Goal: Register for event/course

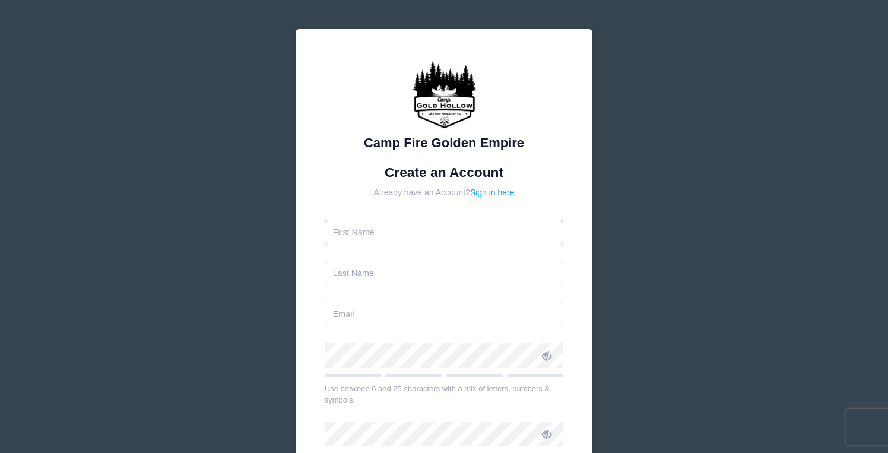
click at [395, 234] on input "text" at bounding box center [444, 233] width 239 height 26
type input "[PERSON_NAME]"
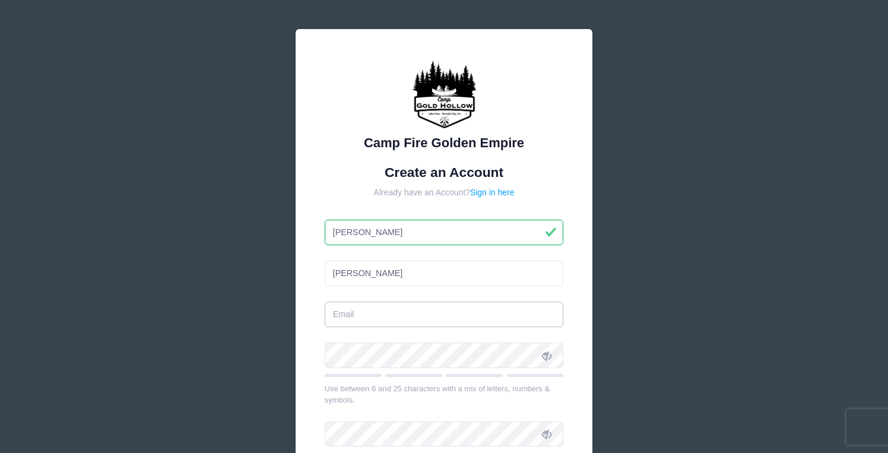
type input "[EMAIL_ADDRESS][DOMAIN_NAME]"
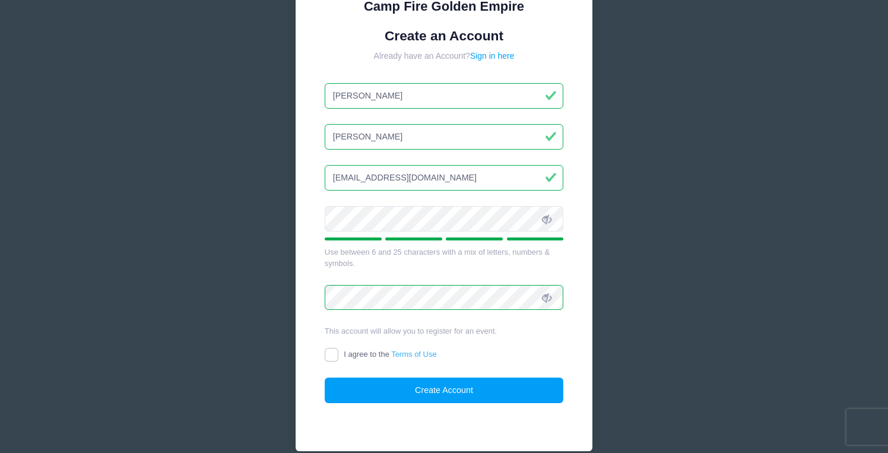
scroll to position [138, 0]
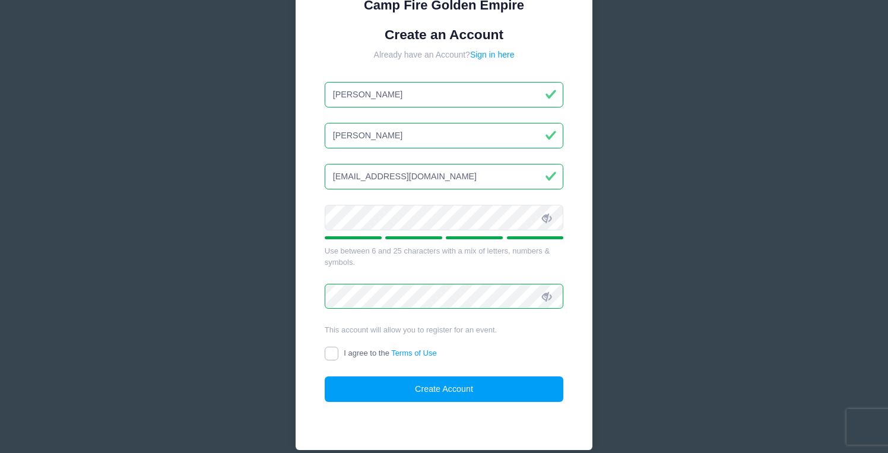
click at [335, 353] on input "I agree to the Terms of Use" at bounding box center [332, 354] width 14 height 14
checkbox input "true"
click at [414, 397] on button "Create Account" at bounding box center [444, 389] width 239 height 26
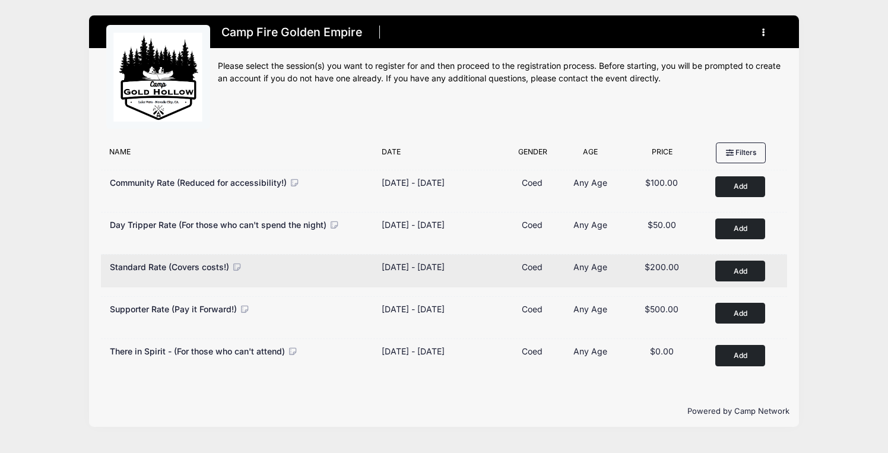
click at [733, 271] on button "Add to Cart" at bounding box center [741, 271] width 50 height 21
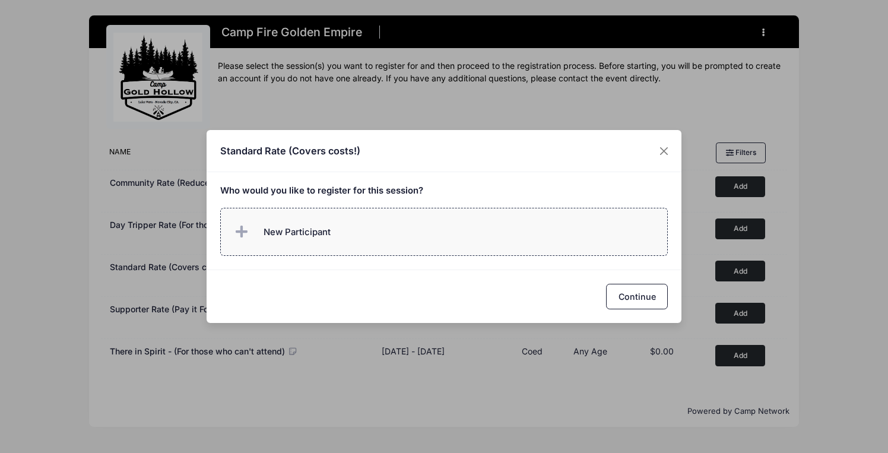
click at [449, 234] on label "New Participant" at bounding box center [444, 232] width 448 height 48
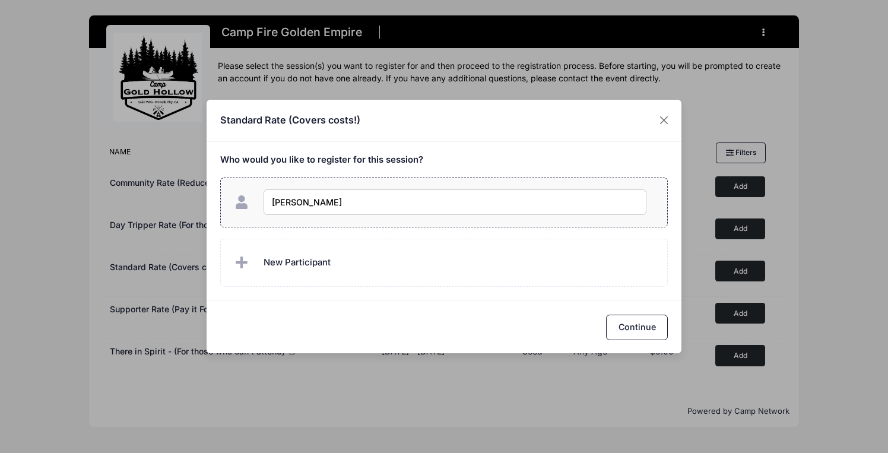
type input "Ann Baier"
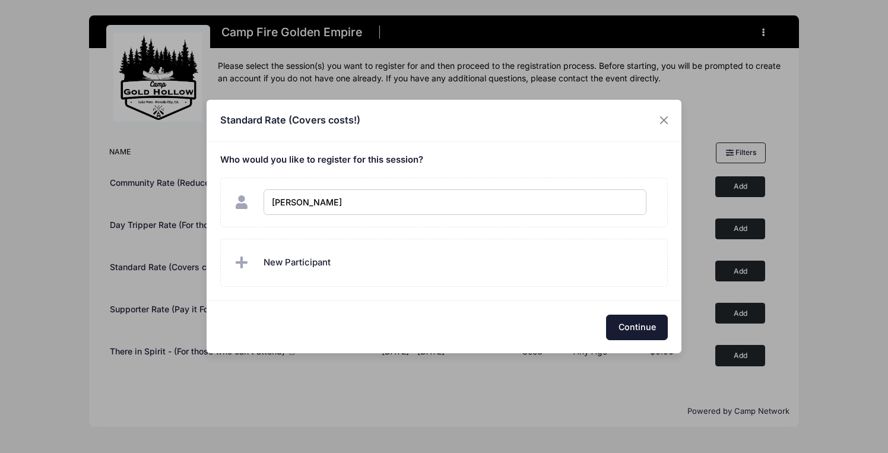
checkbox input "true"
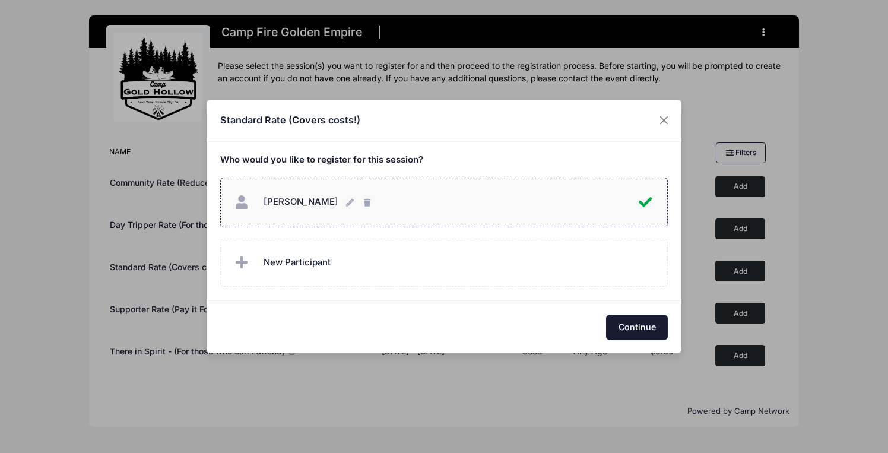
click at [644, 330] on button "Continue" at bounding box center [637, 328] width 62 height 26
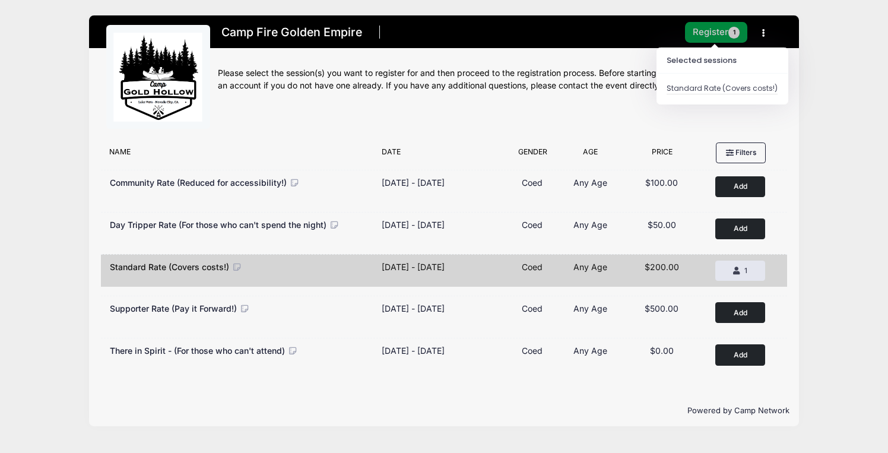
click at [711, 34] on button "Register 1" at bounding box center [716, 32] width 63 height 21
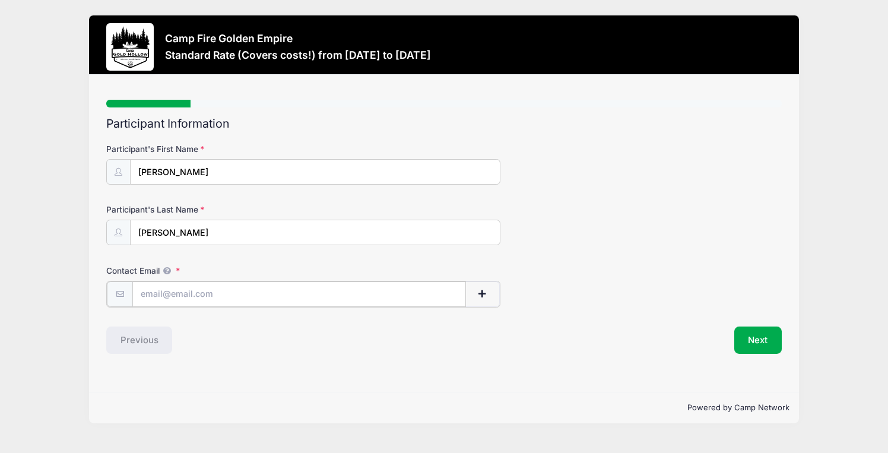
click at [302, 293] on input "Contact Email" at bounding box center [299, 294] width 334 height 26
type input "farmorganic@comcast.net"
click at [752, 341] on button "Next" at bounding box center [759, 338] width 48 height 27
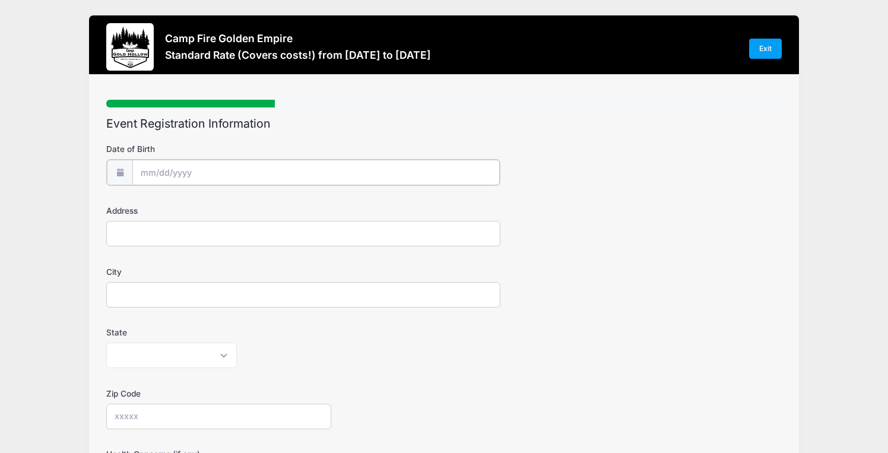
click at [156, 170] on input "Date of Birth" at bounding box center [316, 173] width 368 height 26
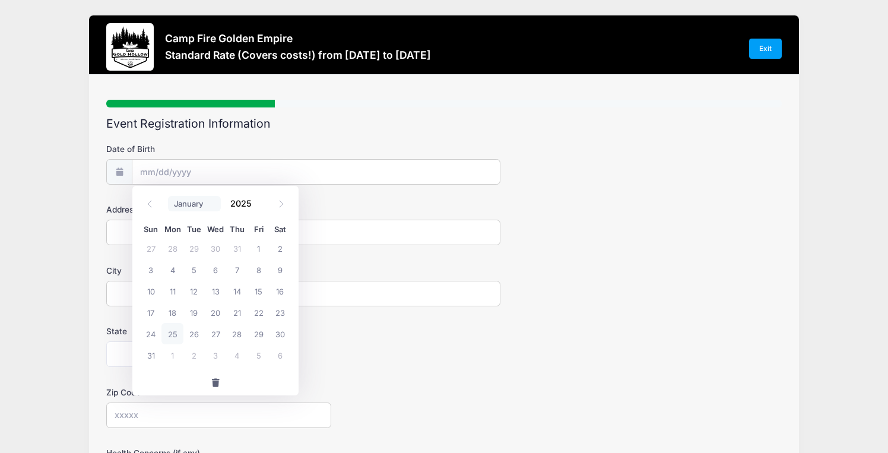
click option "August" at bounding box center [0, 0] width 0 height 0
click at [147, 173] on input "Date of Birth" at bounding box center [316, 173] width 368 height 26
click option "August" at bounding box center [0, 0] width 0 height 0
click at [228, 172] on input "Date of Birth" at bounding box center [316, 173] width 368 height 26
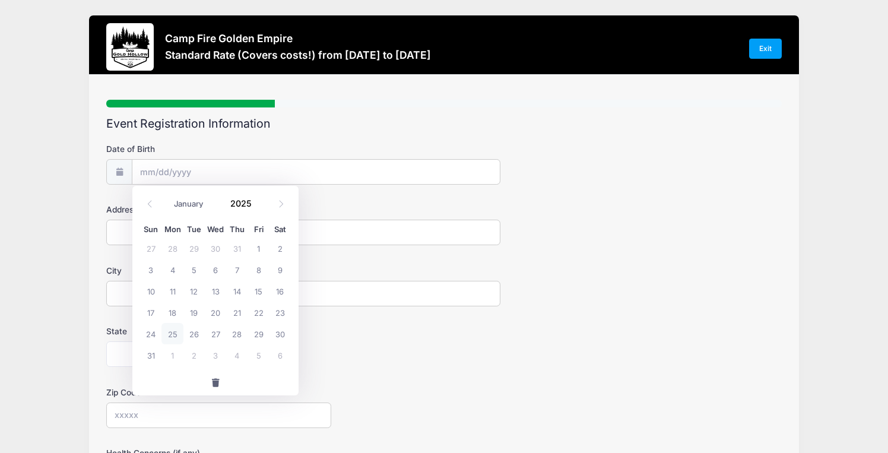
click at [346, 133] on div "Event Registration Information Date of Birth Address City State Alabama Alaska …" at bounding box center [444, 407] width 676 height 581
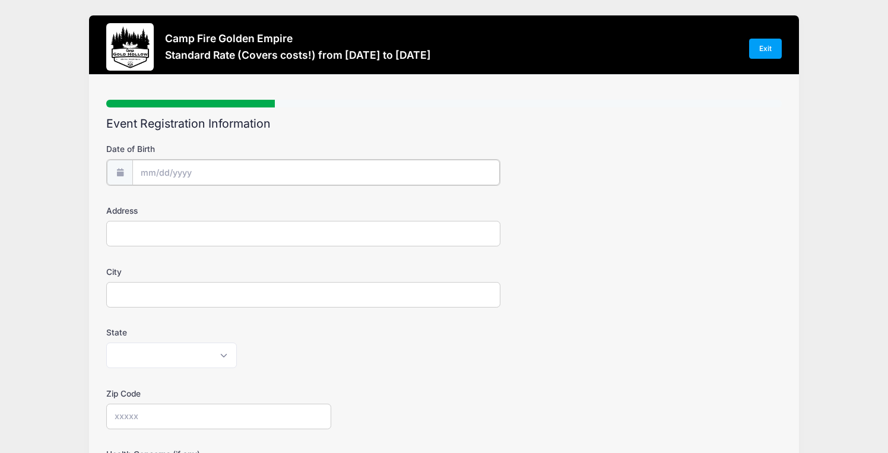
click at [159, 170] on input "Date of Birth" at bounding box center [316, 173] width 368 height 26
click at [326, 276] on label "City" at bounding box center [218, 271] width 225 height 12
click at [136, 230] on input "Address" at bounding box center [303, 233] width 394 height 26
type input "425 Olson Road"
type input "Soquel"
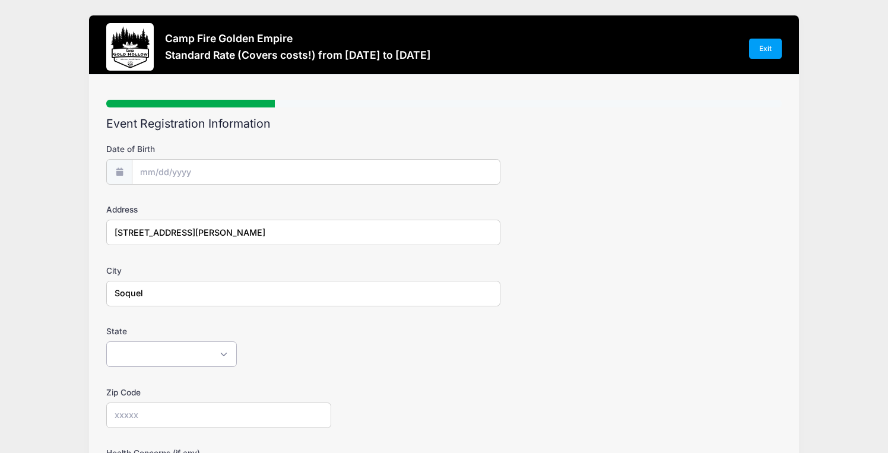
select select "CA"
type input "95073"
click at [189, 171] on input "Date of Birth" at bounding box center [316, 173] width 368 height 26
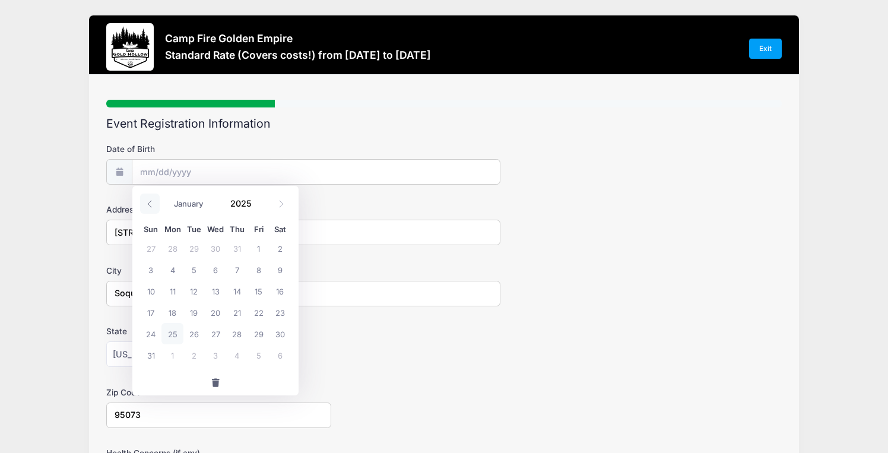
click at [151, 207] on icon at bounding box center [150, 203] width 4 height 7
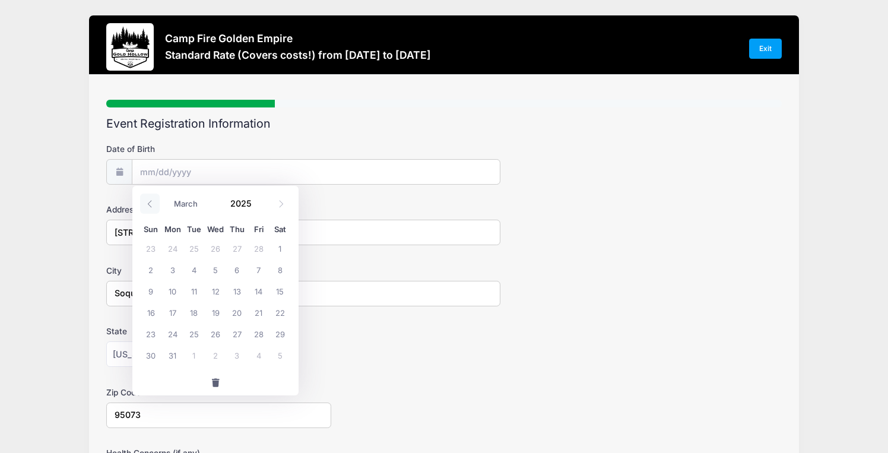
click at [150, 207] on icon at bounding box center [150, 204] width 8 height 8
select select "0"
drag, startPoint x: 150, startPoint y: 207, endPoint x: 262, endPoint y: 211, distance: 112.3
click at [151, 207] on icon at bounding box center [150, 204] width 8 height 8
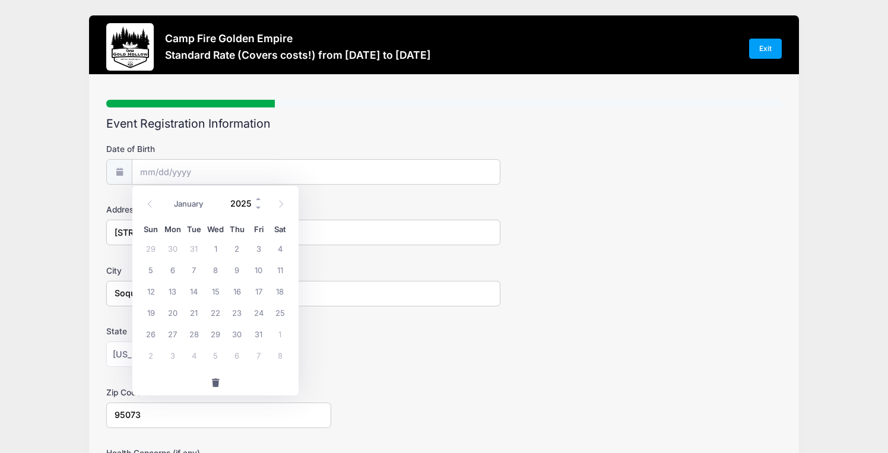
type input "2024"
select select "11"
click at [251, 206] on input "2024" at bounding box center [243, 203] width 39 height 18
click at [257, 207] on span at bounding box center [259, 207] width 8 height 9
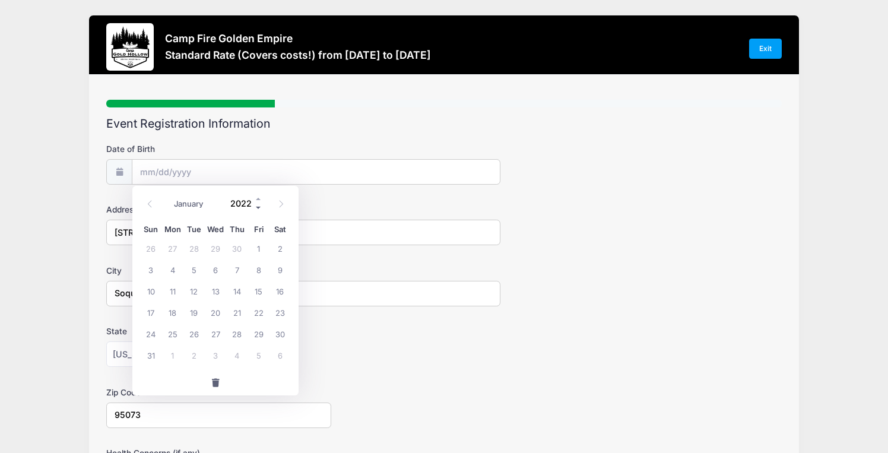
click at [257, 207] on span at bounding box center [259, 207] width 8 height 9
click at [256, 208] on span at bounding box center [259, 207] width 8 height 9
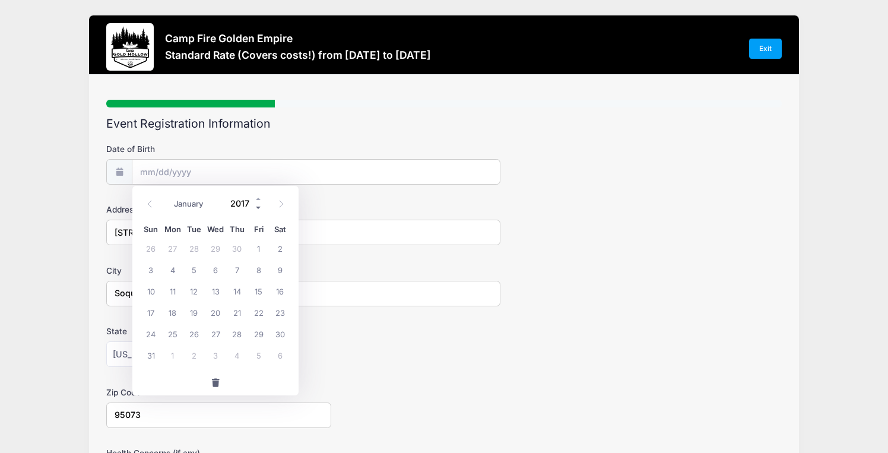
click at [256, 208] on span at bounding box center [259, 207] width 8 height 9
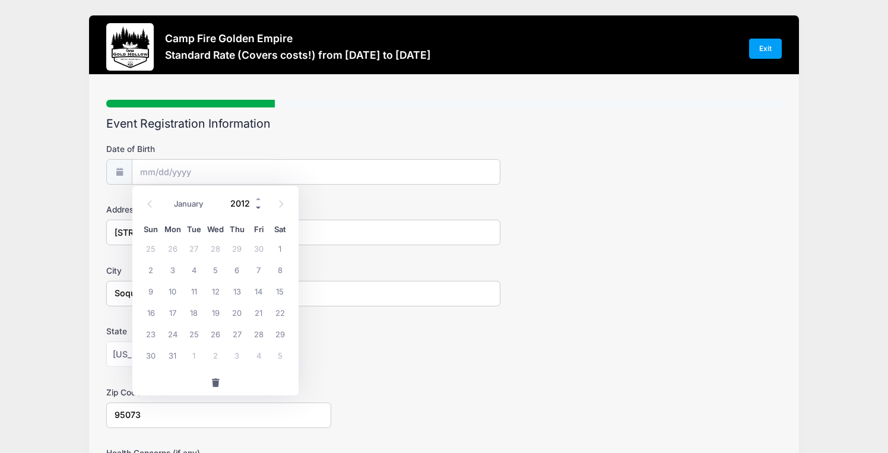
click at [256, 208] on span at bounding box center [259, 207] width 8 height 9
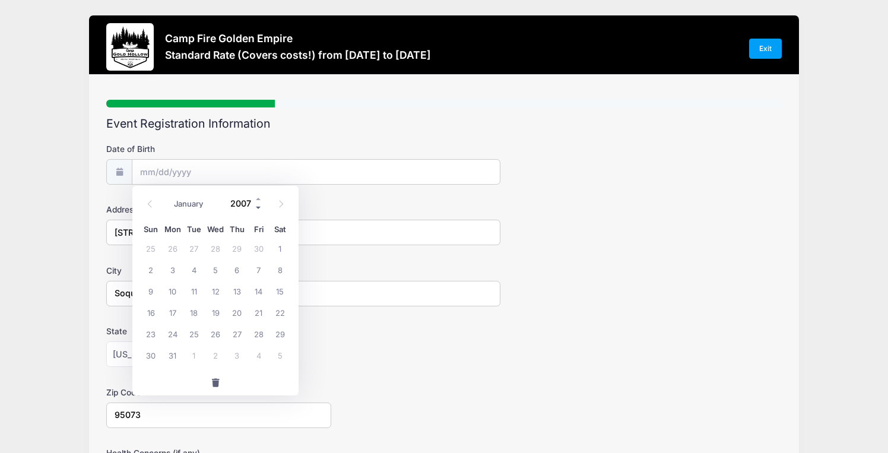
click at [256, 208] on span at bounding box center [259, 207] width 8 height 9
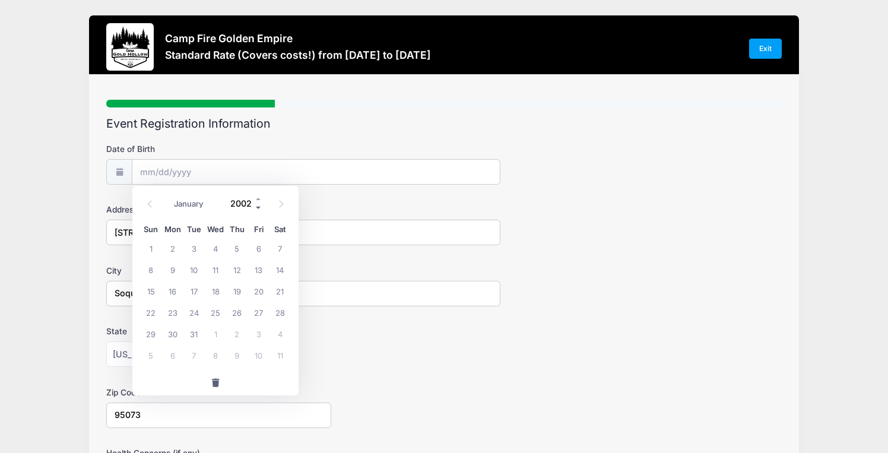
click at [256, 208] on span at bounding box center [259, 207] width 8 height 9
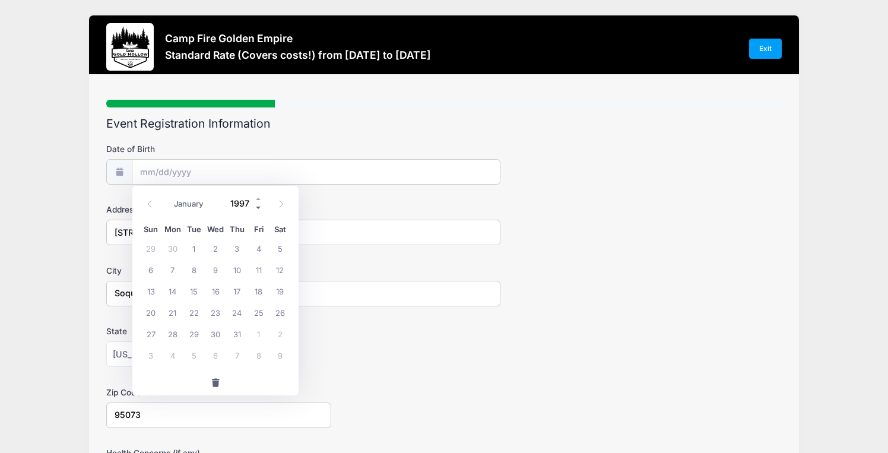
click at [256, 208] on span at bounding box center [259, 207] width 8 height 9
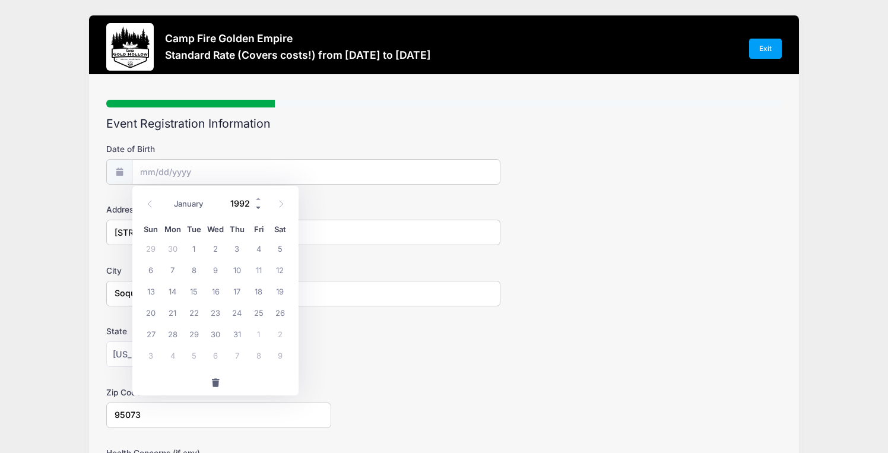
click at [256, 208] on span at bounding box center [259, 207] width 8 height 9
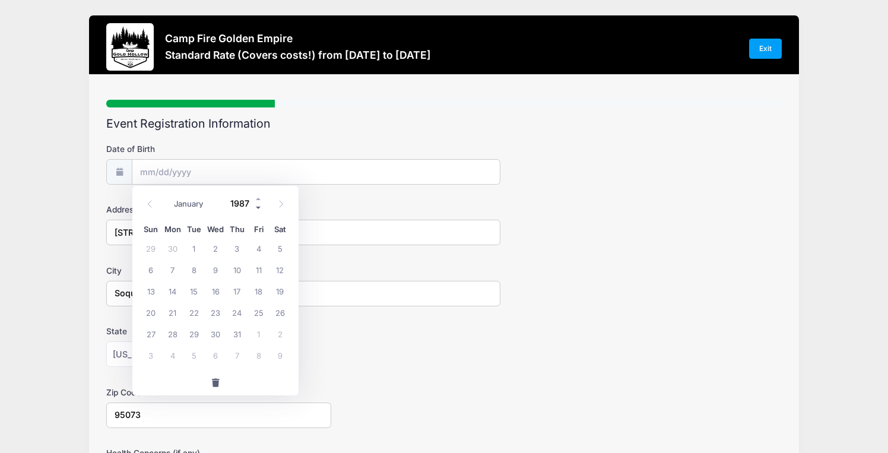
click at [256, 208] on span at bounding box center [259, 207] width 8 height 9
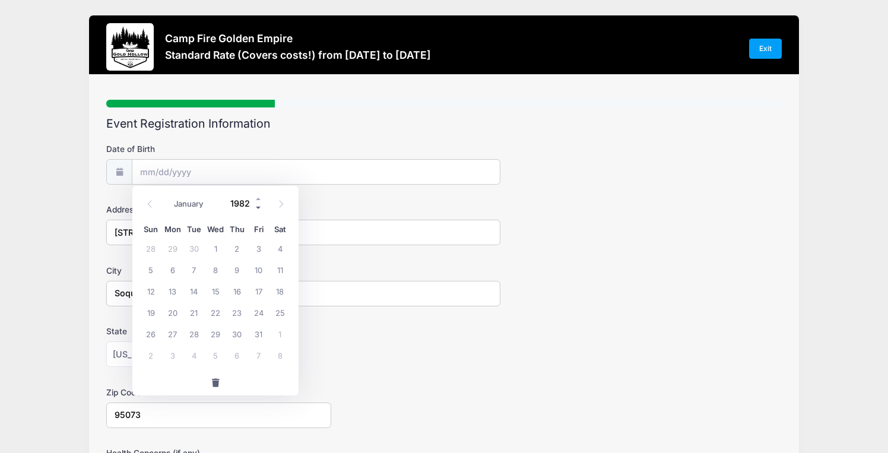
click at [256, 208] on span at bounding box center [259, 207] width 8 height 9
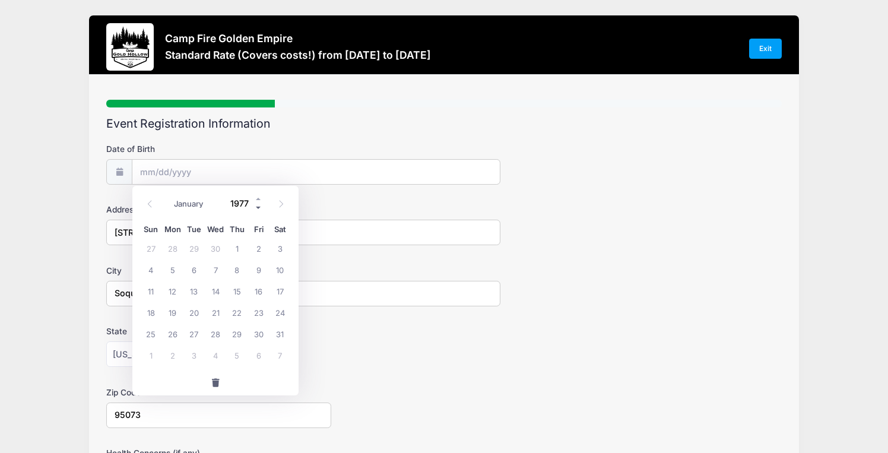
click at [256, 208] on span at bounding box center [259, 207] width 8 height 9
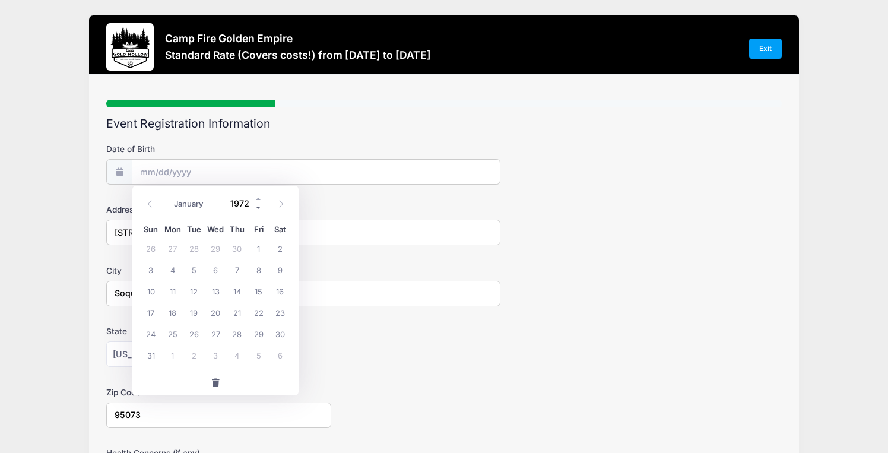
click at [256, 208] on span at bounding box center [259, 207] width 8 height 9
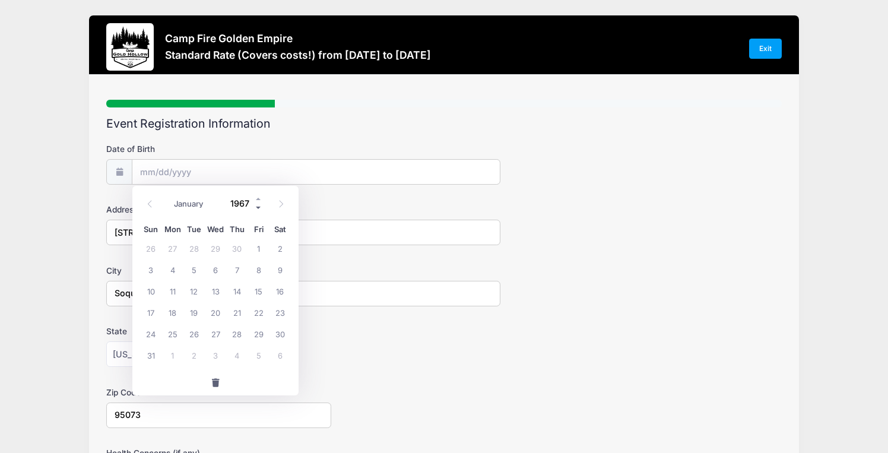
click at [256, 208] on span at bounding box center [259, 207] width 8 height 9
type input "1964"
select select "7"
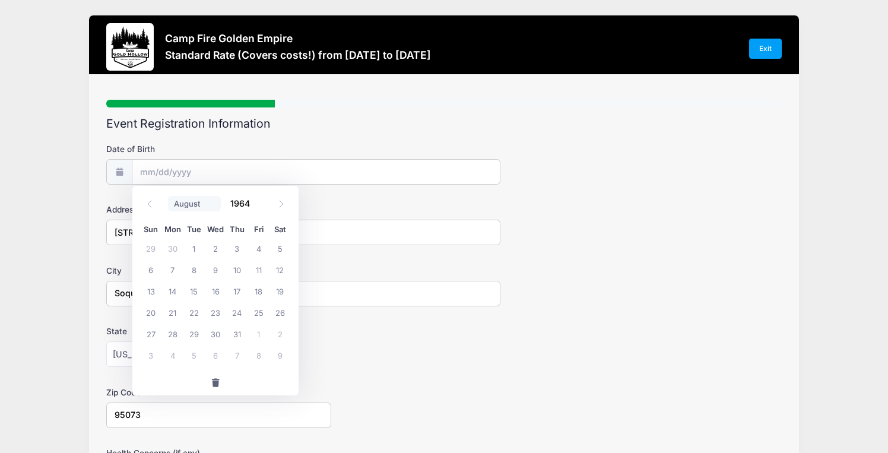
click option "August" at bounding box center [0, 0] width 0 height 0
click at [283, 270] on span "8" at bounding box center [280, 269] width 21 height 21
type input "08/08/1964"
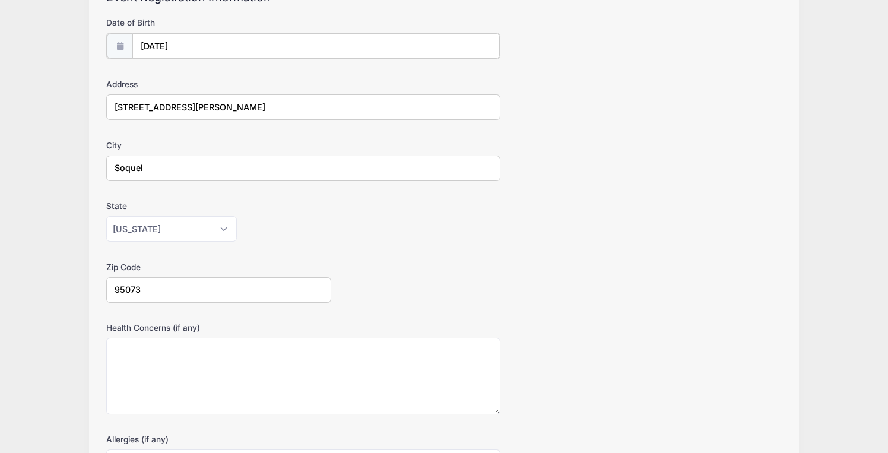
scroll to position [139, 0]
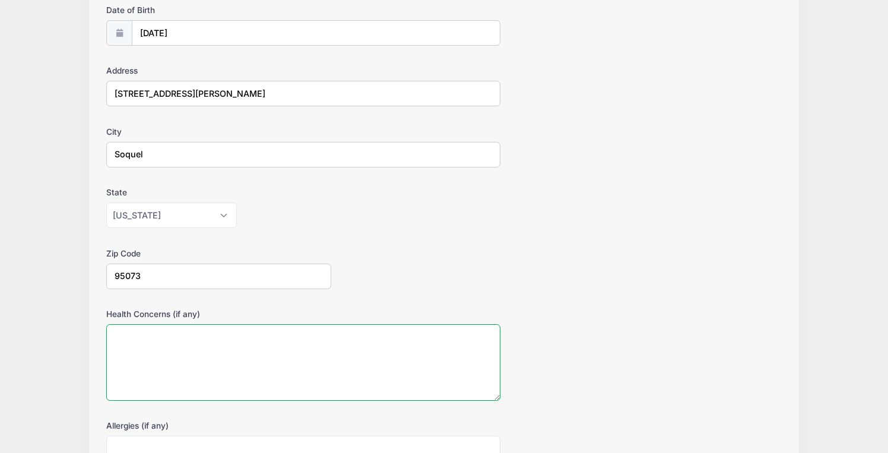
click at [174, 347] on textarea "Health Concerns (if any)" at bounding box center [303, 362] width 394 height 77
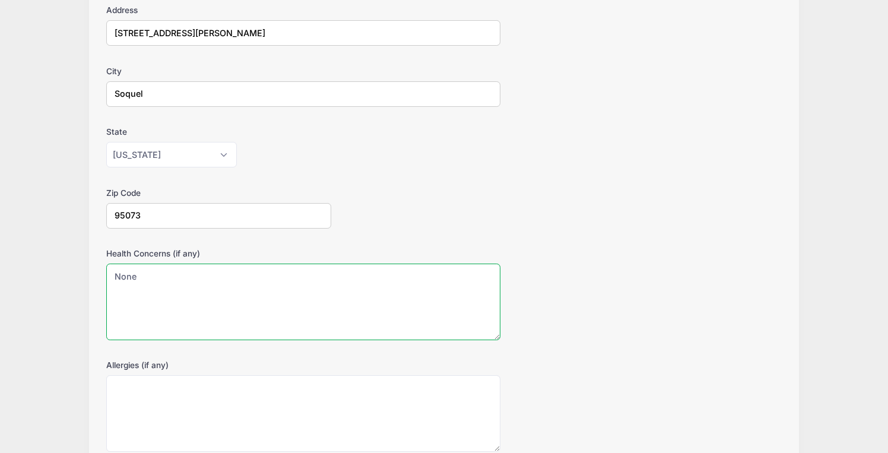
scroll to position [208, 0]
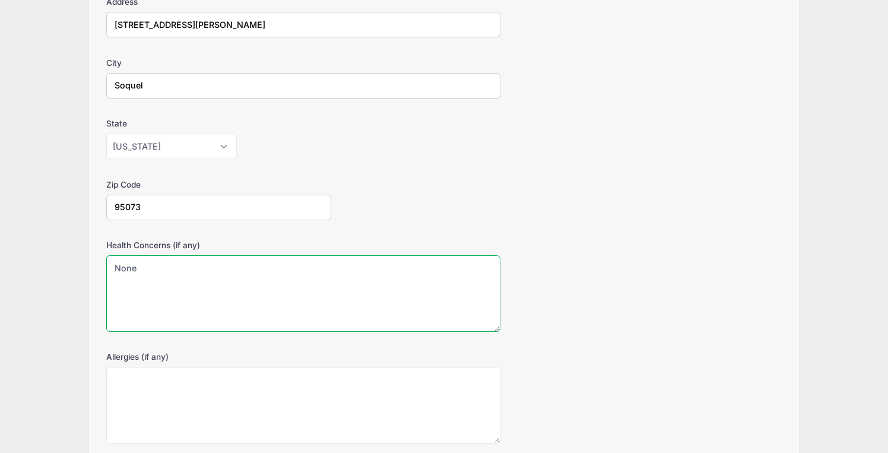
type textarea "None"
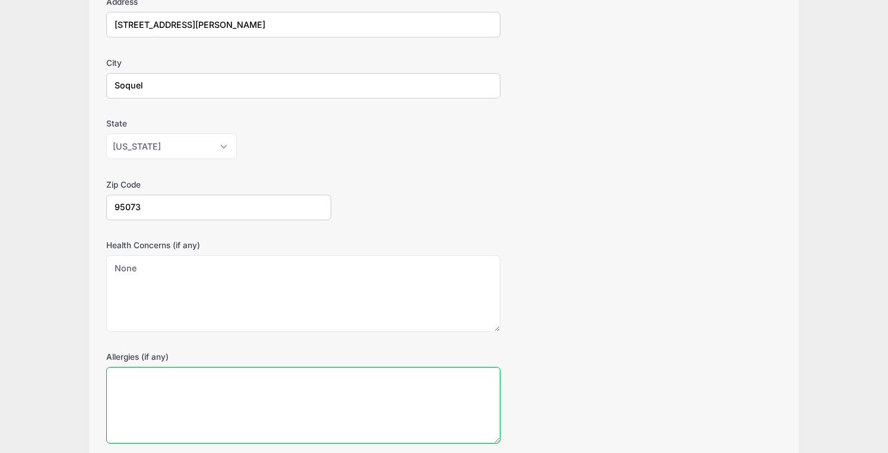
click at [155, 381] on textarea "Allergies (if any)" at bounding box center [303, 405] width 394 height 77
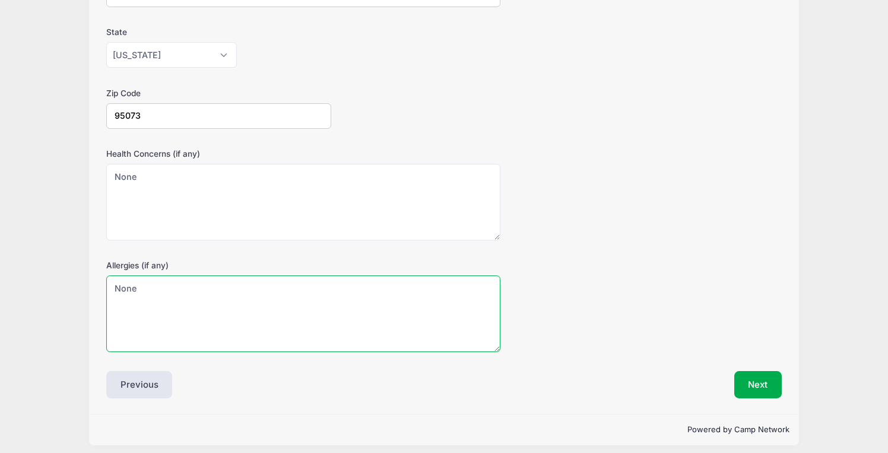
scroll to position [307, 0]
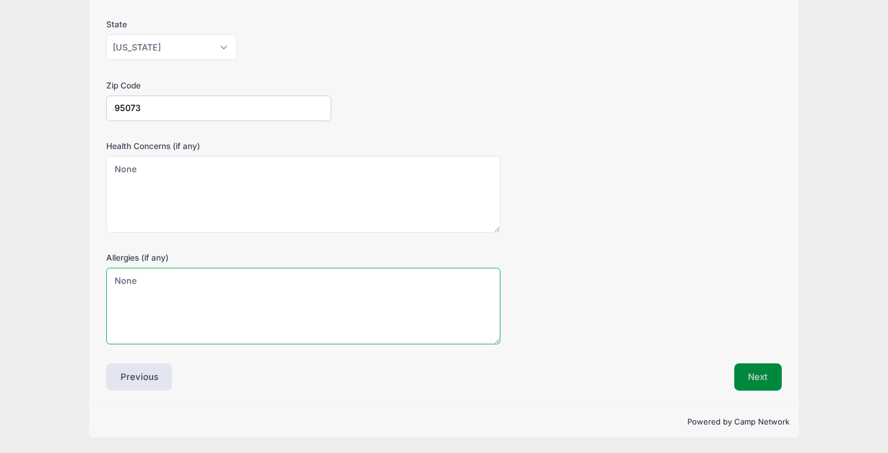
type textarea "None"
click at [764, 380] on button "Next" at bounding box center [759, 376] width 48 height 27
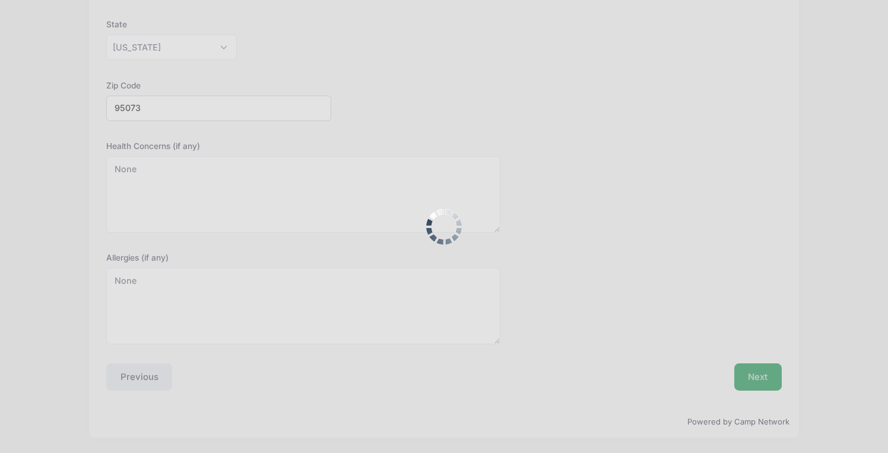
scroll to position [0, 0]
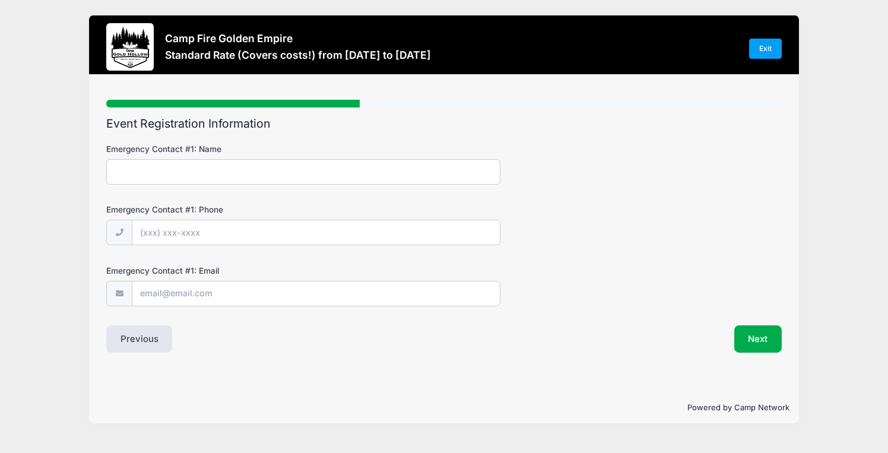
click at [148, 176] on input "Emergency Contact #1: Name" at bounding box center [303, 172] width 394 height 26
type input "Thomas Sutfin"
click at [170, 232] on input "Emergency Contact #1: Phone" at bounding box center [316, 233] width 368 height 26
type input "(831) 345-1559"
click at [166, 298] on input "Emergency Contact #1: Email" at bounding box center [316, 294] width 368 height 26
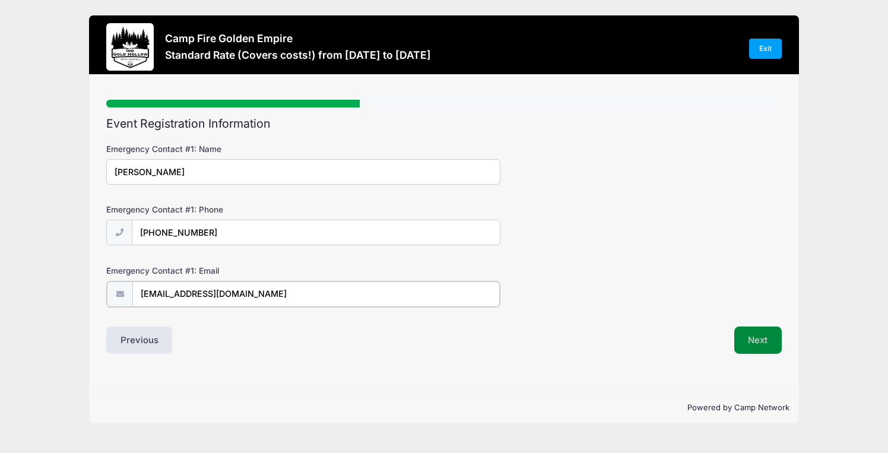
type input "thomaswsk@comcast.net"
click at [761, 338] on button "Next" at bounding box center [759, 338] width 48 height 27
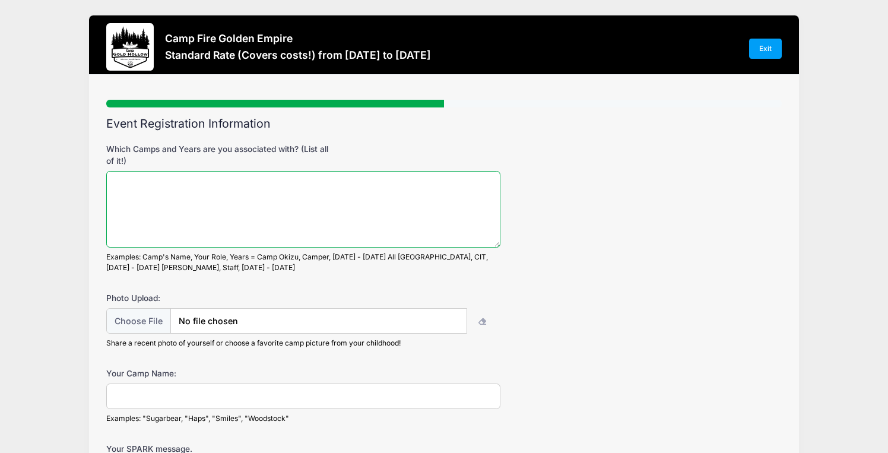
click at [243, 203] on textarea "Which Camps and Years are you associated with? (List all of it!)" at bounding box center [303, 209] width 394 height 77
click at [167, 188] on textarea "Camp Okizu, approximately" at bounding box center [303, 209] width 394 height 77
click at [333, 191] on textarea "Camp Okizu, camper, TLO, counselor, approximately" at bounding box center [303, 209] width 394 height 77
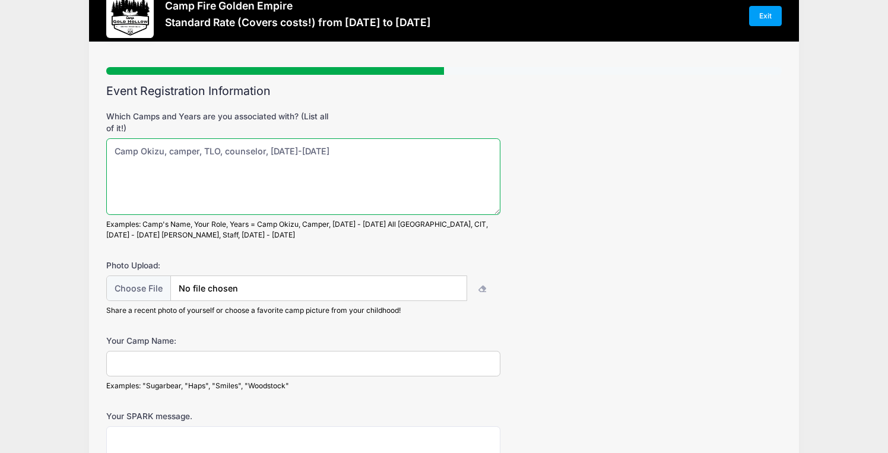
scroll to position [43, 0]
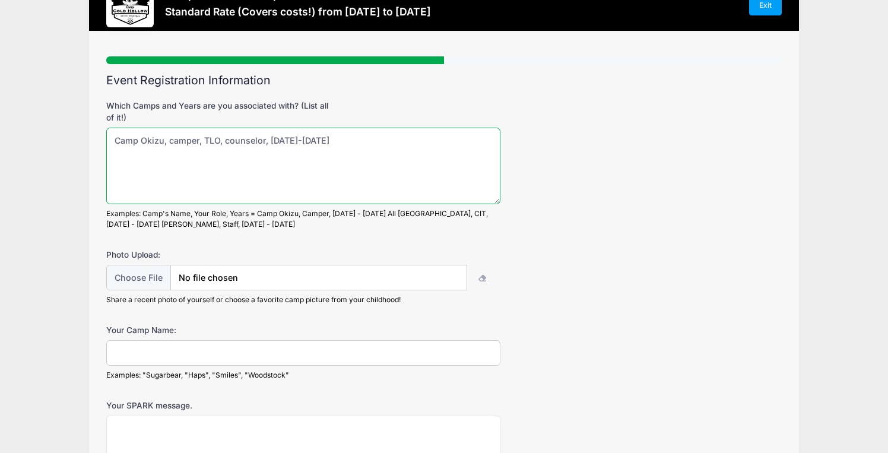
click at [201, 142] on textarea "Camp Okizu, camper, TLO, counselor, 1973-1982" at bounding box center [303, 166] width 394 height 77
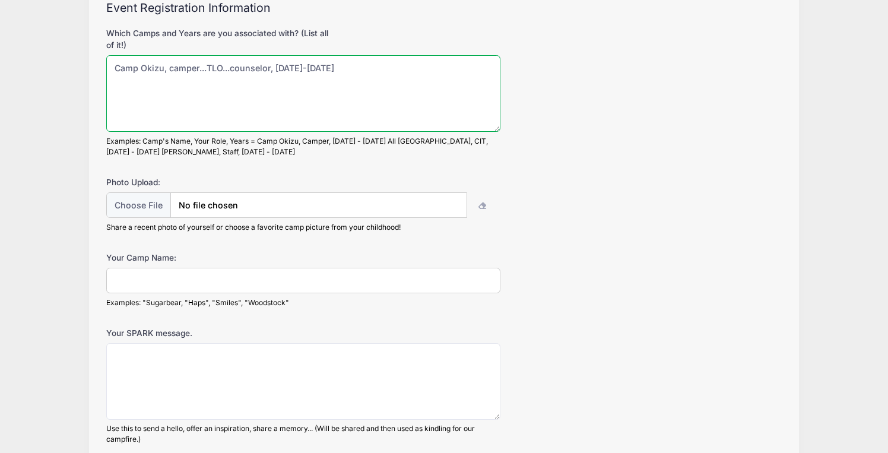
scroll to position [118, 0]
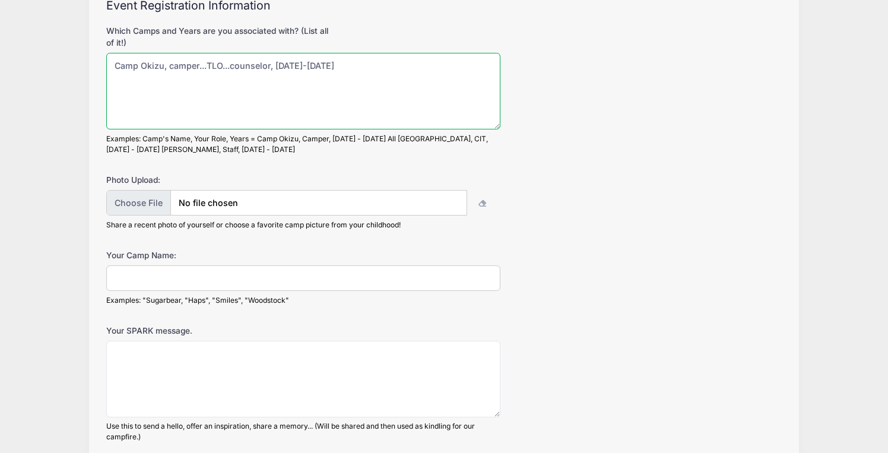
type textarea "Camp Okizu, camper...TLO...counselor, 1973-1982"
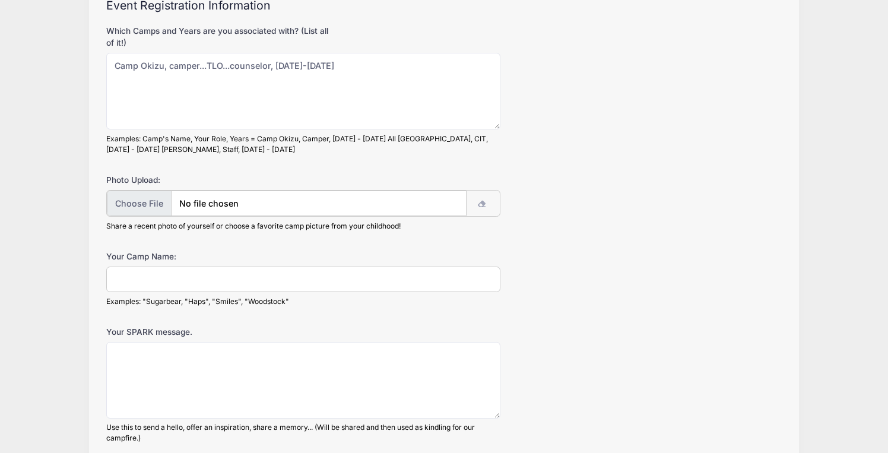
click at [444, 201] on input "file" at bounding box center [287, 204] width 360 height 26
click at [484, 204] on icon "button" at bounding box center [483, 204] width 10 height 0
click at [581, 254] on div "Your Camp Name: Examples: "Sugarbear, "Haps", "Smiles", "Woodstock"" at bounding box center [444, 277] width 676 height 56
click at [144, 279] on input "Your Camp Name:" at bounding box center [303, 278] width 394 height 26
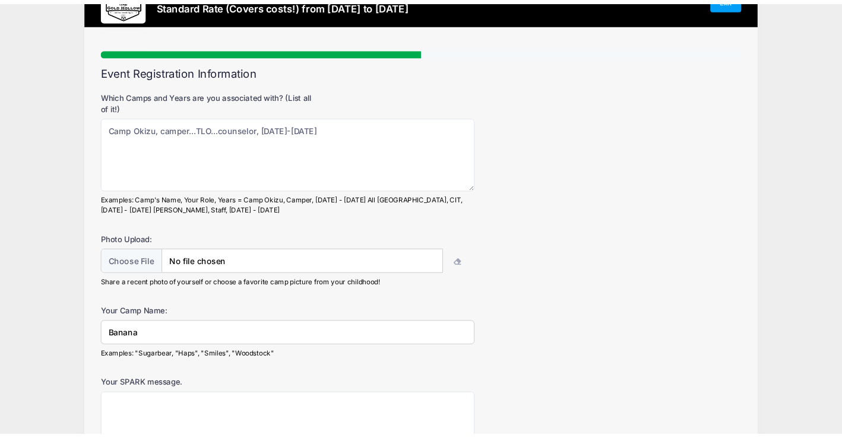
scroll to position [63, 0]
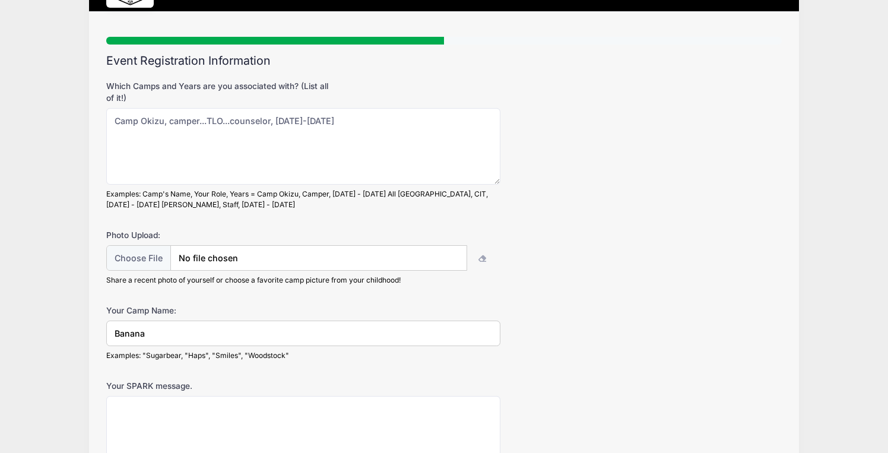
type input "Banana"
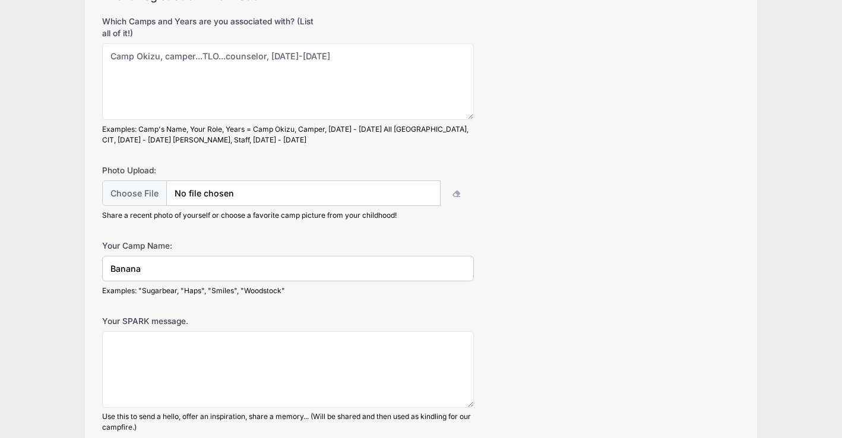
scroll to position [126, 0]
type input "C:\fakepath\Ann Shimshal pass lake.jpeg"
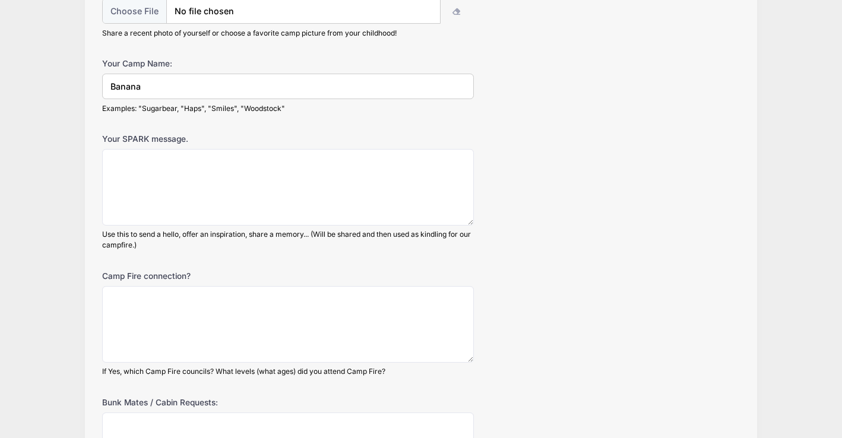
scroll to position [314, 0]
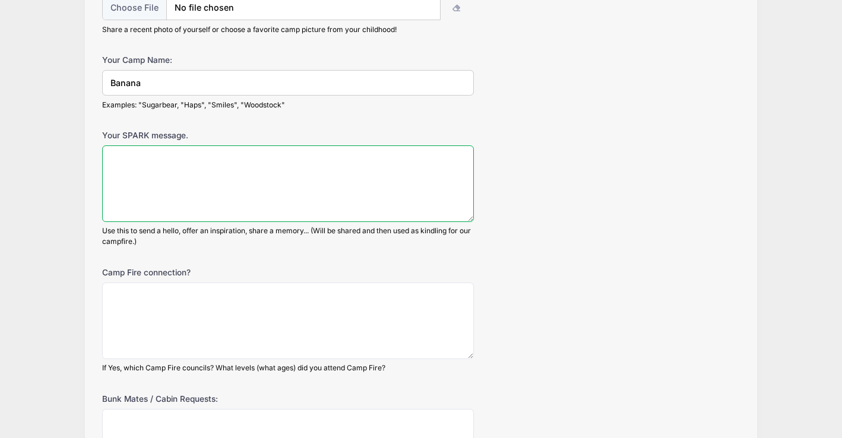
click at [167, 168] on textarea "Your SPARK message." at bounding box center [288, 183] width 372 height 77
type textarea "I"
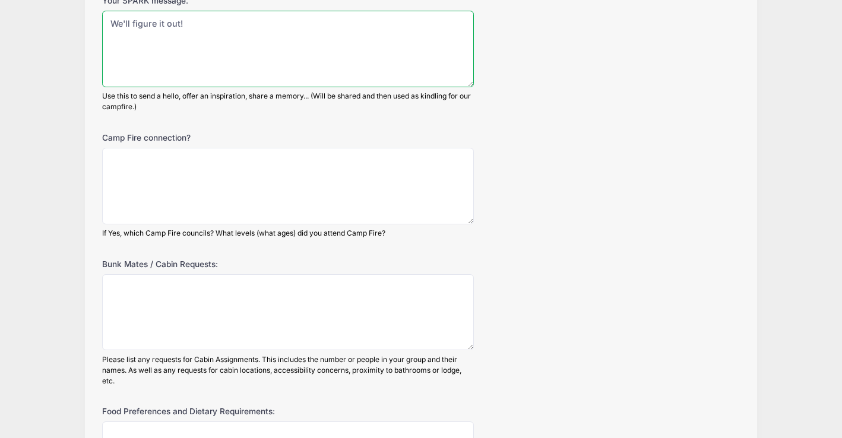
scroll to position [449, 0]
type textarea "We'll figure it out!"
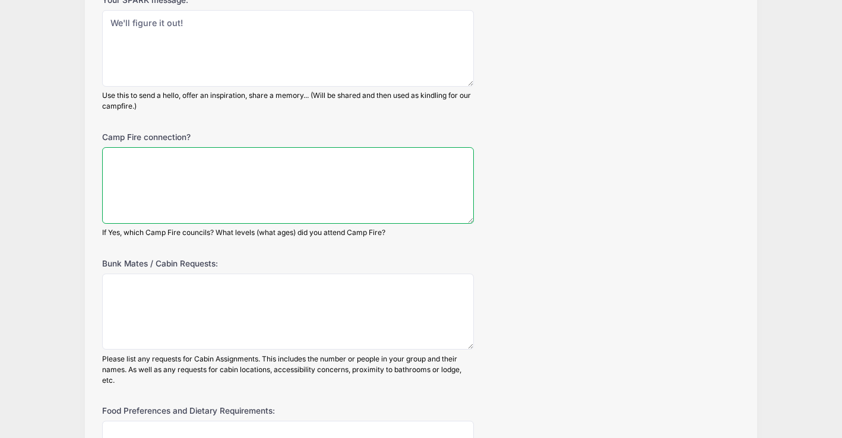
click at [194, 166] on textarea "Camp Fire connection?" at bounding box center [288, 185] width 372 height 77
type textarea "M"
type textarea "C"
click at [257, 161] on textarea "Alameda - Contra Costa" at bounding box center [288, 185] width 372 height 77
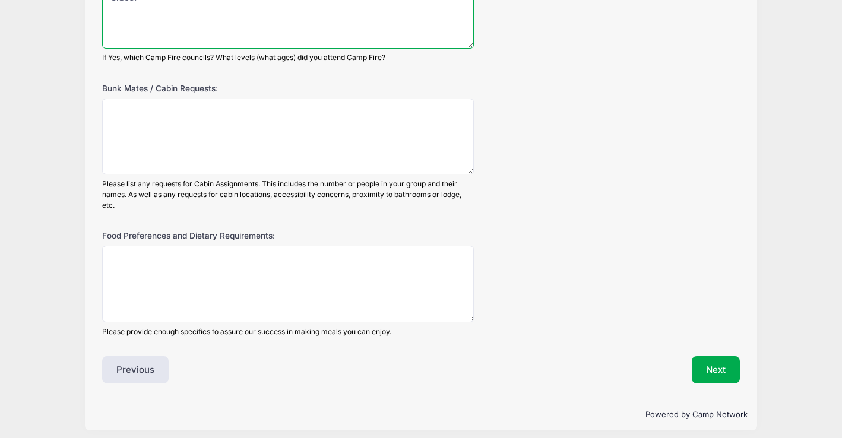
scroll to position [632, 0]
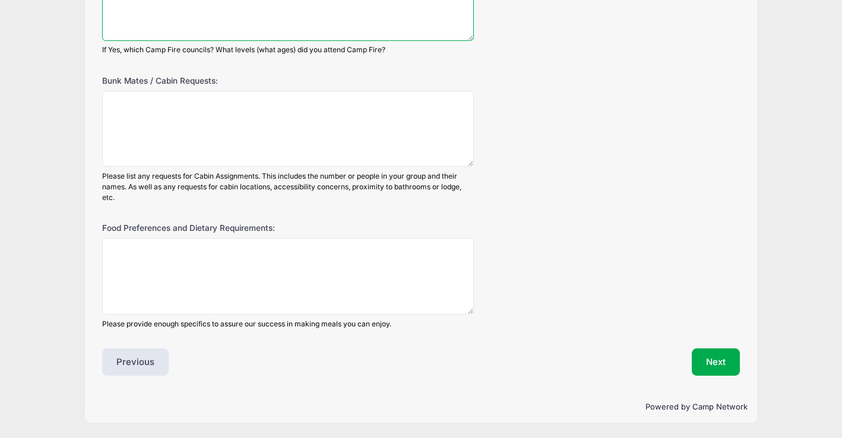
type textarea "Alameda - Contra Costa Council from Blue Birds through Discovery and Horizon Cl…"
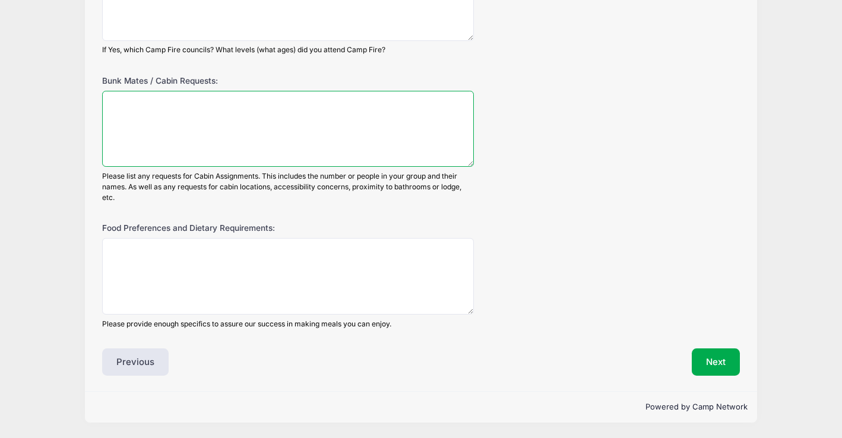
click at [178, 120] on textarea "Bunk Mates / Cabin Requests:" at bounding box center [288, 129] width 372 height 77
type textarea "O"
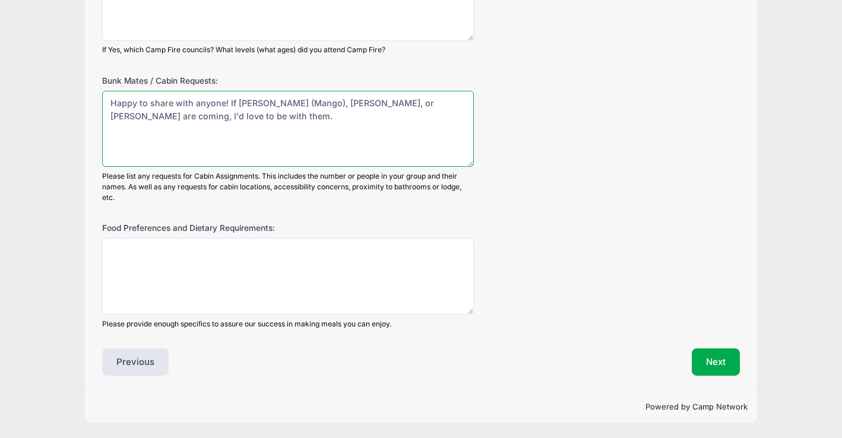
click at [228, 105] on textarea "Happy to share with anyone! If Margarita (Mango), Pam Farley, or Justine Wright…" at bounding box center [288, 129] width 372 height 77
type textarea "Happy to share with anyone! If Margarita (Mango), Pam Farley, or Justine Wright…"
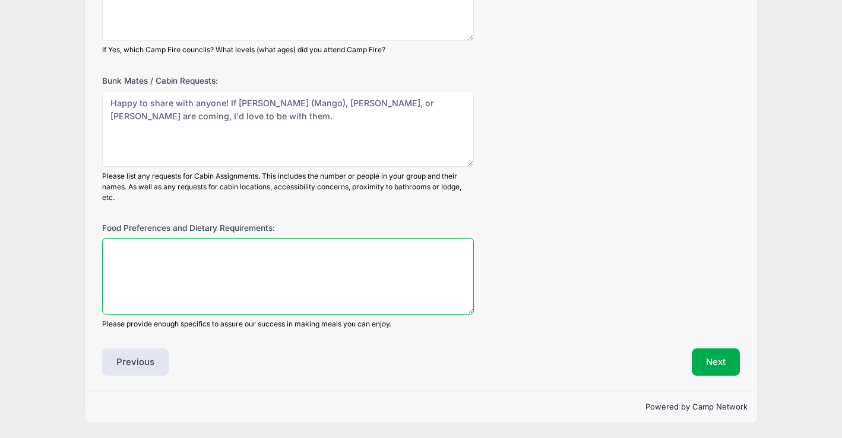
click at [137, 261] on textarea "Food Preferences and Dietary Requirements:" at bounding box center [288, 276] width 372 height 77
click at [208, 255] on textarea "Omnivore, but really like vegetables." at bounding box center [288, 276] width 372 height 77
click at [317, 253] on textarea "Omnivore, but really like fruits and vegetables." at bounding box center [288, 276] width 372 height 77
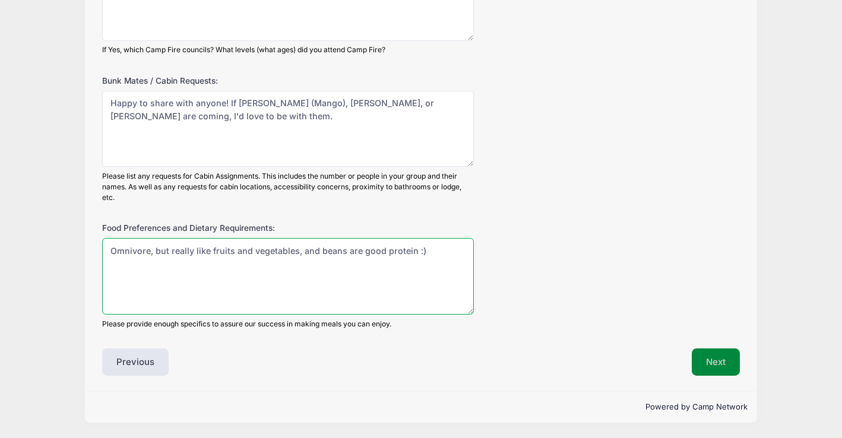
type textarea "Omnivore, but really like fruits and vegetables, and beans are good protein :)"
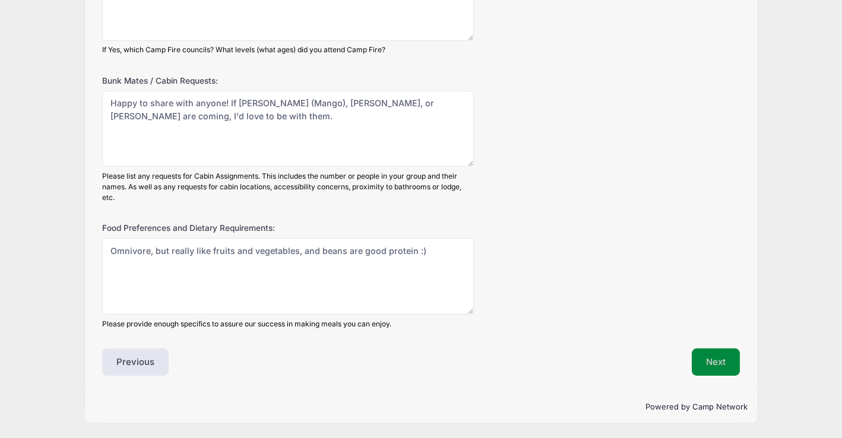
click at [726, 365] on button "Next" at bounding box center [716, 362] width 48 height 27
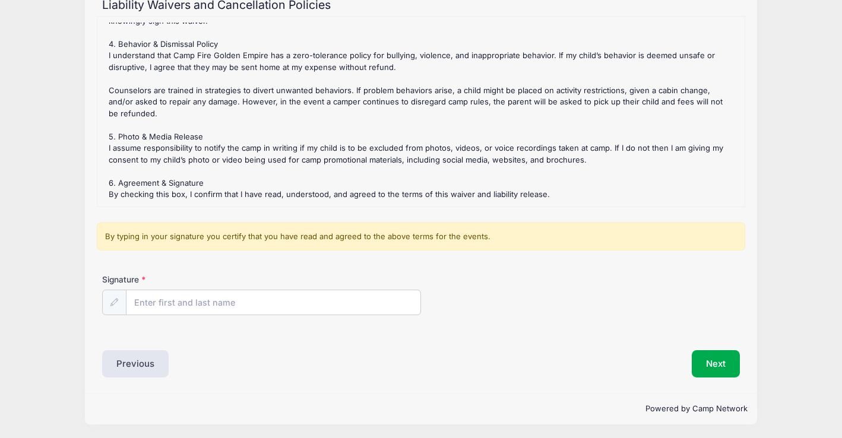
scroll to position [120, 0]
click at [164, 307] on input "Signature" at bounding box center [273, 302] width 294 height 26
type input "Ann Baier"
click at [699, 361] on button "Next" at bounding box center [716, 362] width 48 height 27
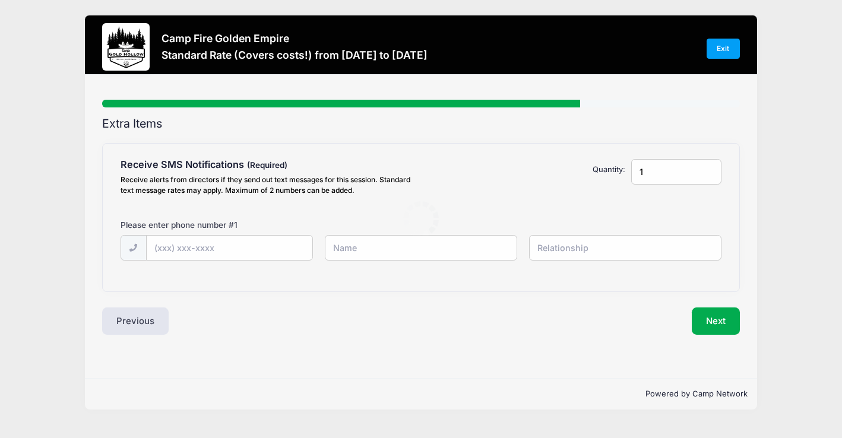
scroll to position [0, 0]
click at [0, 0] on input "text" at bounding box center [0, 0] width 0 height 0
type input "(831) 419-2413"
click at [0, 0] on input "text" at bounding box center [0, 0] width 0 height 0
type input "A"
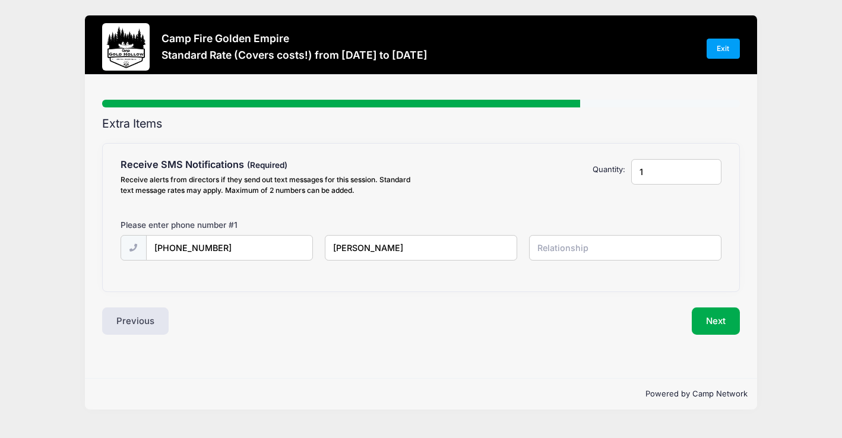
type input "Ann Baier"
type input "self"
click at [713, 323] on button "Next" at bounding box center [716, 321] width 48 height 27
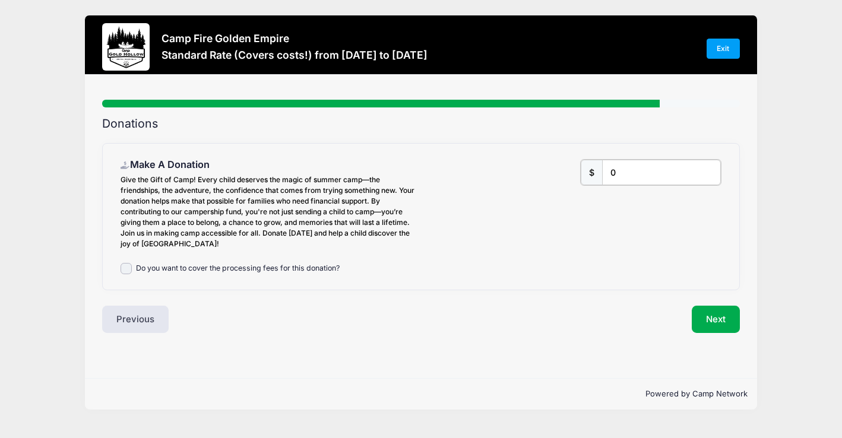
click at [628, 170] on input "0" at bounding box center [661, 173] width 119 height 26
type input "200"
click at [128, 268] on input "Do you want to cover the processing fees for this donation?" at bounding box center [127, 269] width 12 height 12
checkbox input "true"
click at [714, 317] on button "Next" at bounding box center [716, 319] width 48 height 27
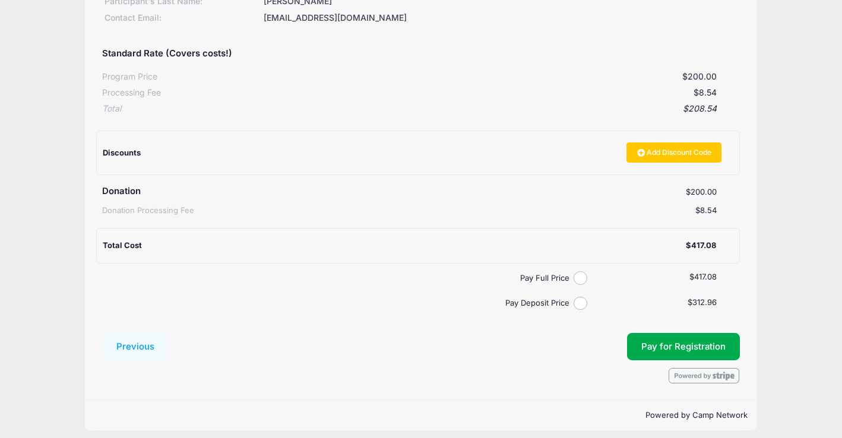
scroll to position [193, 0]
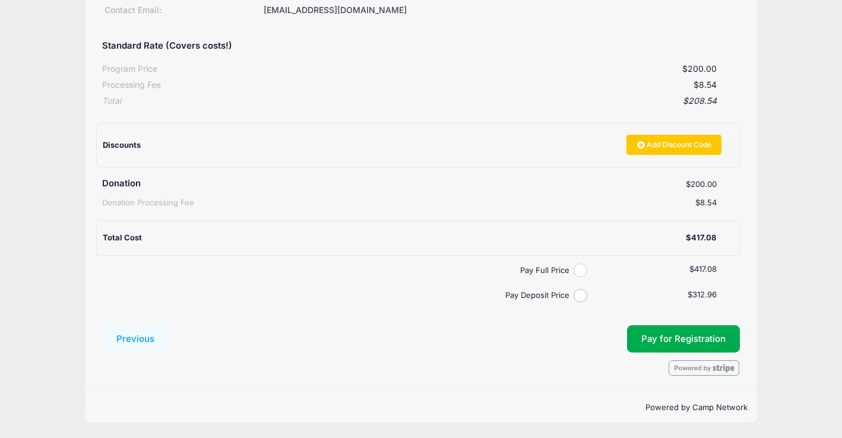
click at [581, 269] on input "Pay Full Price" at bounding box center [581, 271] width 14 height 14
radio input "true"
click at [664, 341] on span "Pay for Registration" at bounding box center [683, 339] width 84 height 11
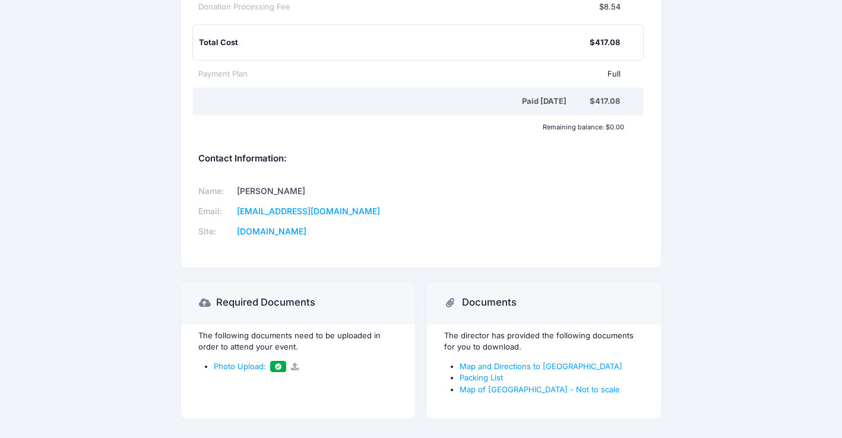
scroll to position [439, 0]
